Goal: Find specific page/section: Find specific page/section

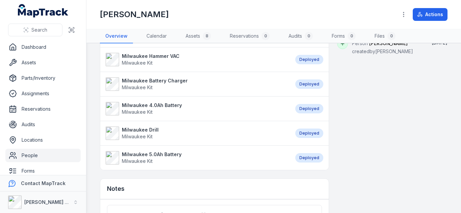
scroll to position [201, 0]
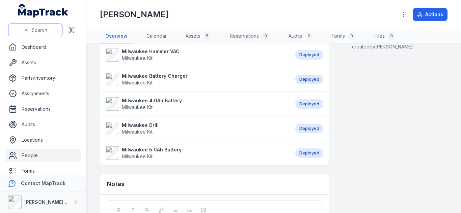
click at [41, 28] on span "Search" at bounding box center [39, 30] width 16 height 7
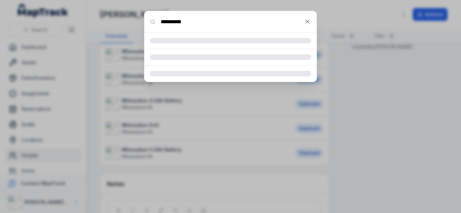
type input "**********"
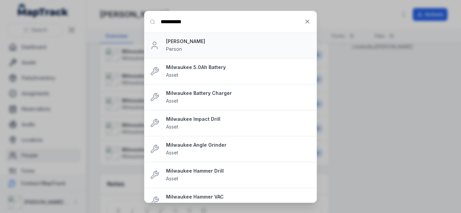
click at [173, 42] on strong "[PERSON_NAME]" at bounding box center [238, 41] width 145 height 7
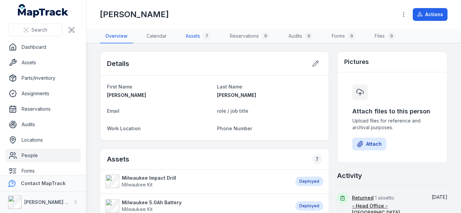
click at [197, 40] on link "Assets 7" at bounding box center [198, 36] width 36 height 14
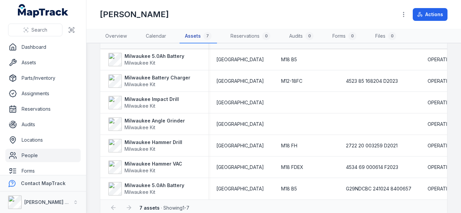
scroll to position [39, 0]
click at [46, 27] on span "Search" at bounding box center [39, 30] width 16 height 7
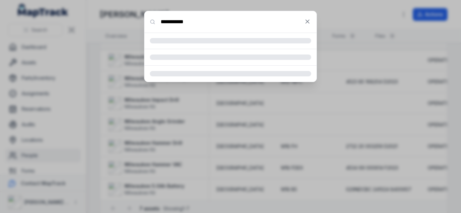
type input "**********"
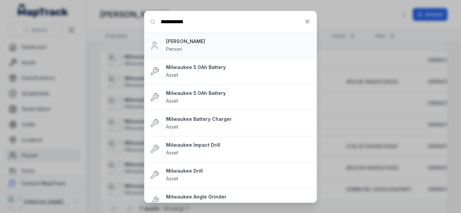
click at [179, 39] on strong "[PERSON_NAME]" at bounding box center [238, 41] width 145 height 7
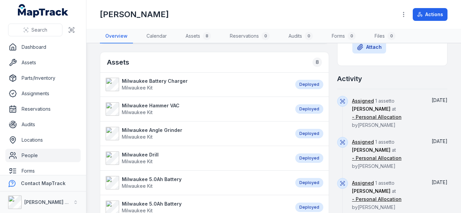
scroll to position [96, 0]
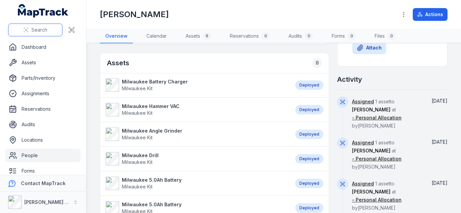
click at [50, 28] on button "Search" at bounding box center [35, 30] width 54 height 13
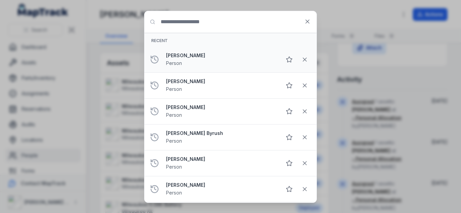
type input "*"
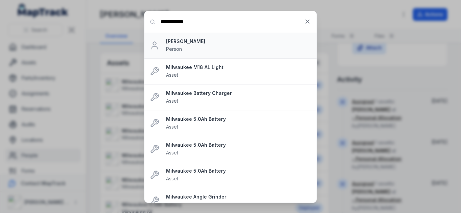
type input "**********"
click at [178, 42] on strong "[PERSON_NAME]" at bounding box center [238, 41] width 145 height 7
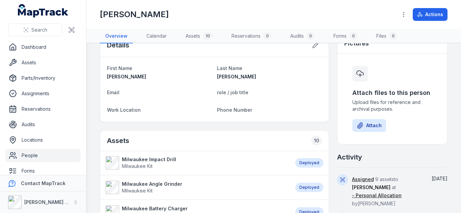
scroll to position [19, 0]
click at [245, 95] on dt "role / job title" at bounding box center [269, 92] width 105 height 8
